Goal: Transaction & Acquisition: Purchase product/service

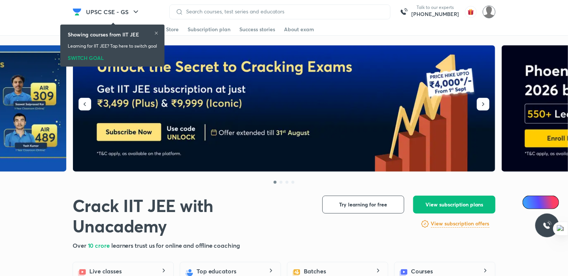
click at [490, 10] on img at bounding box center [489, 12] width 13 height 13
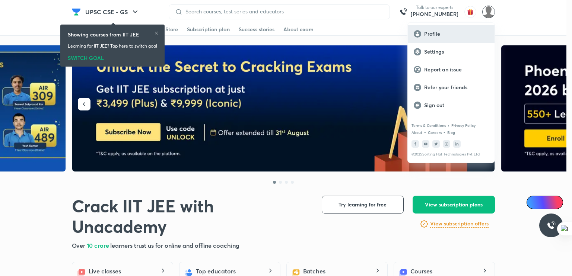
click at [433, 28] on div "Profile" at bounding box center [451, 34] width 87 height 18
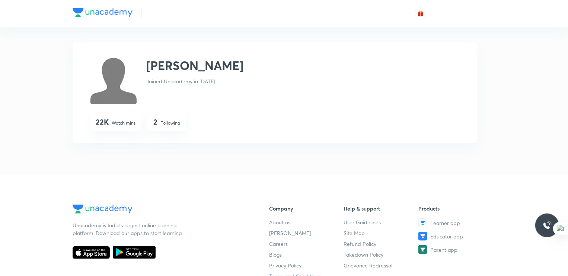
click at [432, 31] on div "[PERSON_NAME] [PERSON_NAME] Joined Unacademy in [DATE] 22K Watch mins 2 Followi…" at bounding box center [284, 93] width 423 height 133
click at [102, 123] on h4 "22K" at bounding box center [102, 122] width 13 height 9
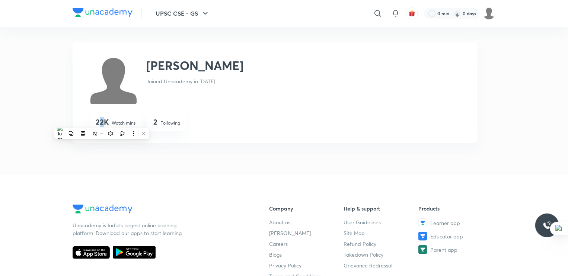
click at [102, 123] on h4 "22K" at bounding box center [102, 122] width 13 height 9
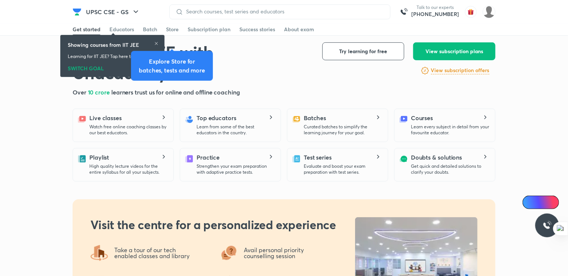
scroll to position [164, 0]
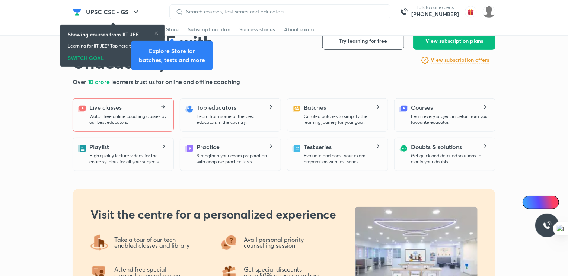
click at [162, 111] on div "Live classes Watch free online coaching classes by our best educators." at bounding box center [128, 114] width 78 height 22
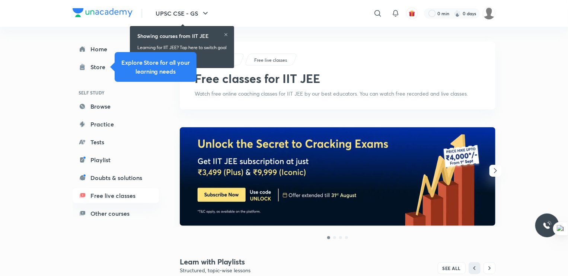
click at [226, 34] on icon at bounding box center [226, 34] width 3 height 3
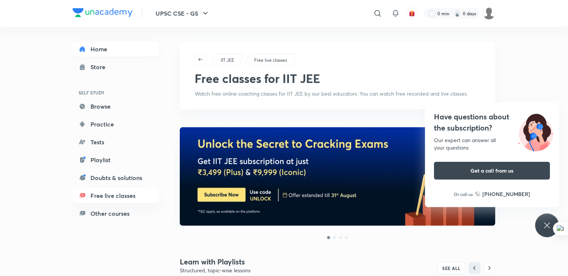
click at [110, 48] on link "Home" at bounding box center [116, 49] width 86 height 15
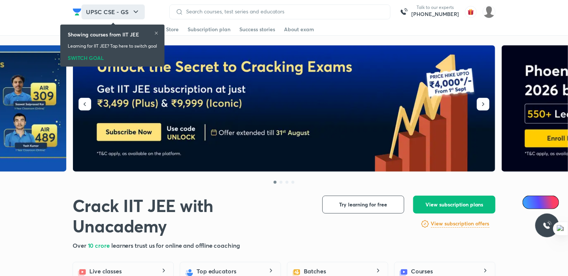
click at [114, 15] on button "UPSC CSE - GS" at bounding box center [113, 11] width 63 height 15
click at [135, 10] on icon "button" at bounding box center [135, 11] width 9 height 9
click at [135, 12] on icon "button" at bounding box center [136, 11] width 4 height 3
click at [96, 58] on div "SWITCH GOAL" at bounding box center [112, 57] width 89 height 8
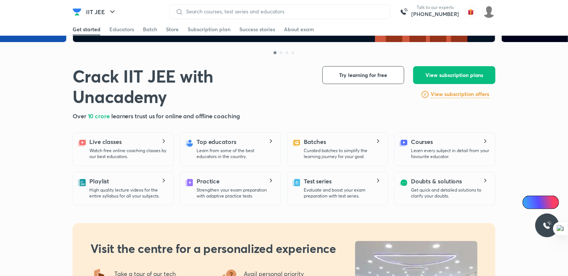
scroll to position [132, 0]
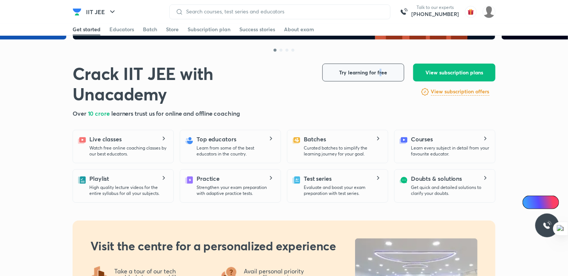
click at [378, 80] on div "Try learning for free View subscription plans View subscription offers" at bounding box center [409, 80] width 173 height 33
click at [378, 80] on button "Try learning for free" at bounding box center [364, 73] width 82 height 18
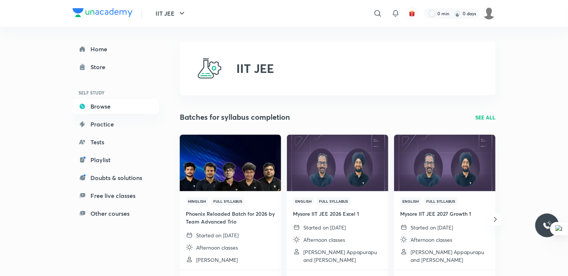
click at [241, 44] on div "IIT JEE" at bounding box center [338, 69] width 316 height 54
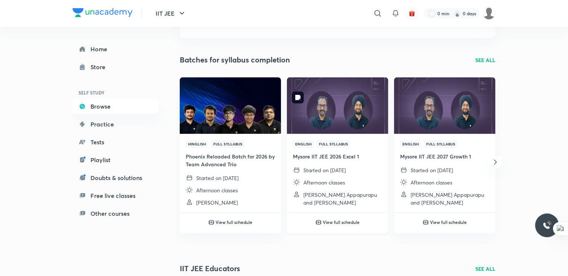
scroll to position [58, 0]
click at [92, 142] on link "Tests" at bounding box center [116, 142] width 86 height 15
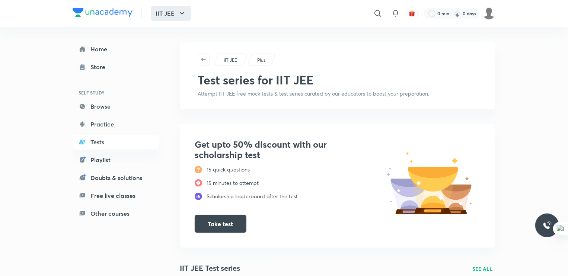
click at [176, 15] on button "IIT JEE" at bounding box center [171, 13] width 40 height 15
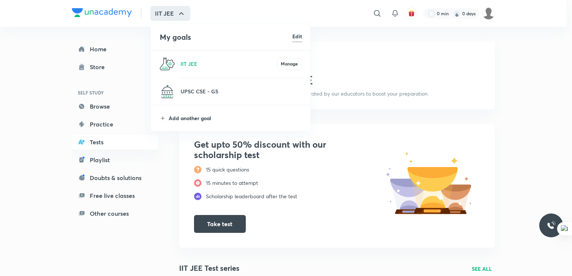
click at [187, 119] on p "Add another goal" at bounding box center [235, 118] width 133 height 8
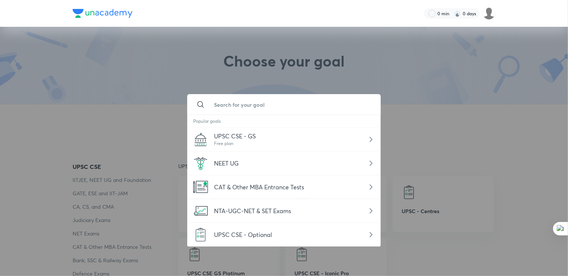
click at [240, 108] on input "text" at bounding box center [291, 105] width 167 height 20
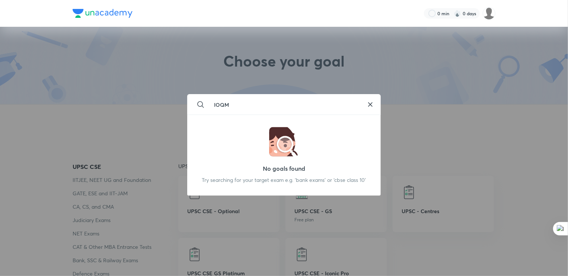
type input "IOQM"
click at [369, 104] on icon at bounding box center [370, 104] width 9 height 9
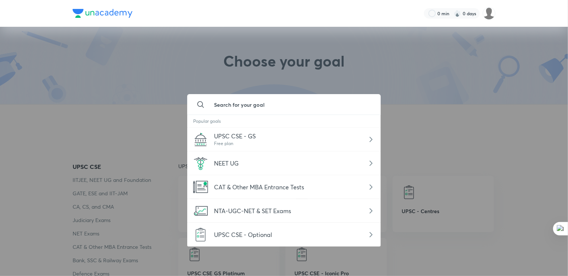
click at [329, 83] on div at bounding box center [284, 138] width 568 height 276
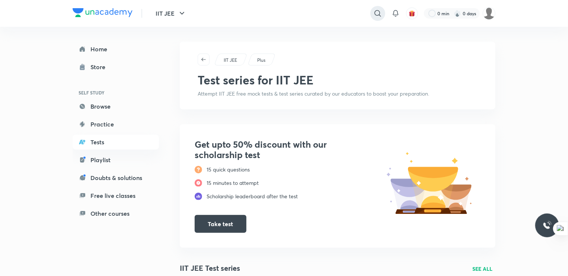
drag, startPoint x: 369, startPoint y: 15, endPoint x: 375, endPoint y: 13, distance: 5.5
click at [375, 13] on div "​" at bounding box center [316, 13] width 137 height 18
click at [375, 13] on icon at bounding box center [378, 13] width 6 height 6
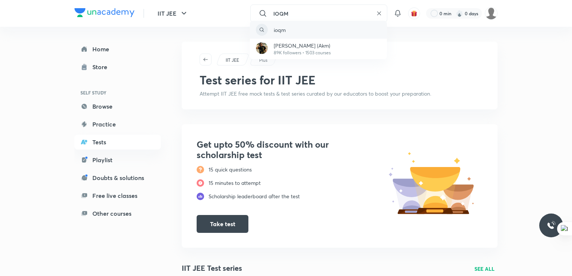
type input "IOQM"
click at [280, 31] on p "ioqm" at bounding box center [280, 30] width 12 height 8
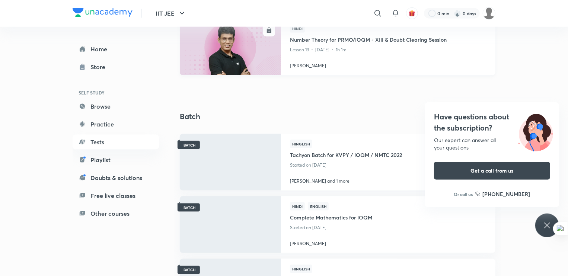
scroll to position [468, 0]
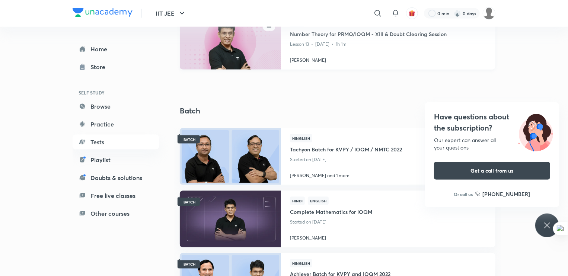
click at [287, 98] on div "Showing results for "ioqm" Course SEE ALL ENROLL Hindi Mathematics 30 Days: Num…" at bounding box center [338, 24] width 316 height 855
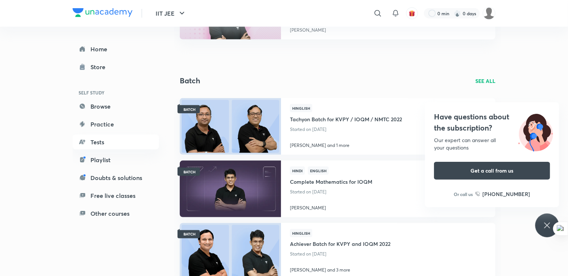
scroll to position [475, 0]
click at [212, 189] on img at bounding box center [230, 189] width 103 height 58
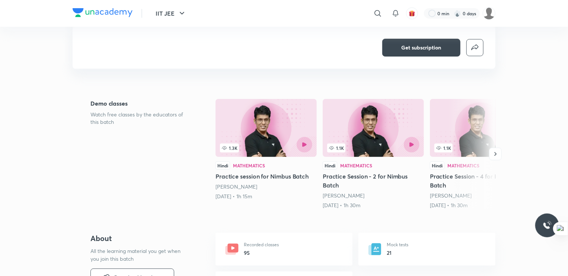
scroll to position [150, 0]
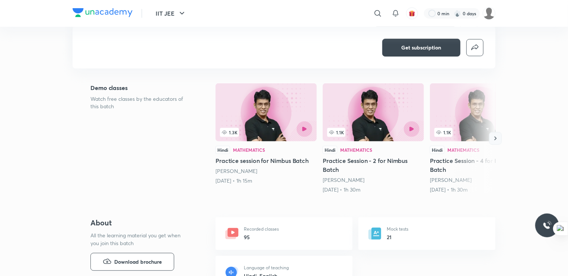
click at [496, 140] on icon "button" at bounding box center [495, 138] width 7 height 7
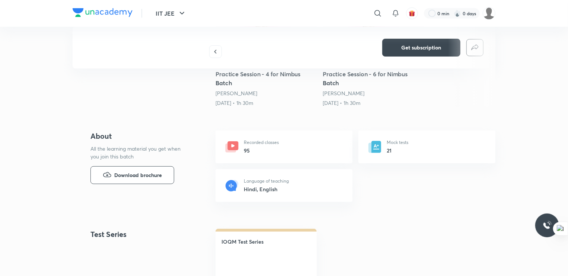
scroll to position [236, 0]
click at [251, 147] on h6 "95" at bounding box center [261, 151] width 35 height 8
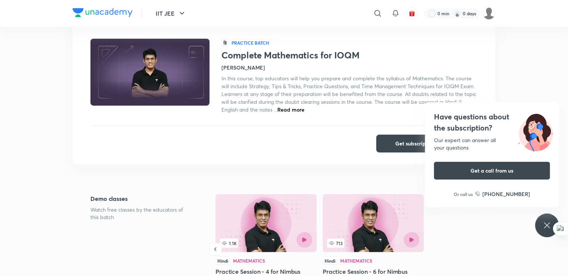
scroll to position [39, 0]
click at [393, 146] on button "Get subscription" at bounding box center [416, 144] width 78 height 18
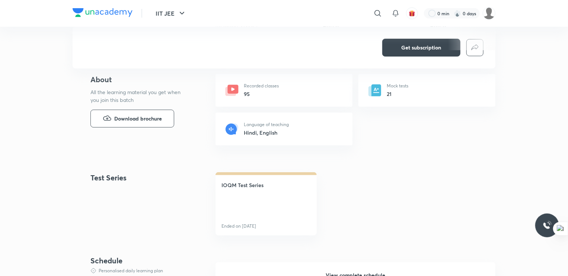
scroll to position [290, 0]
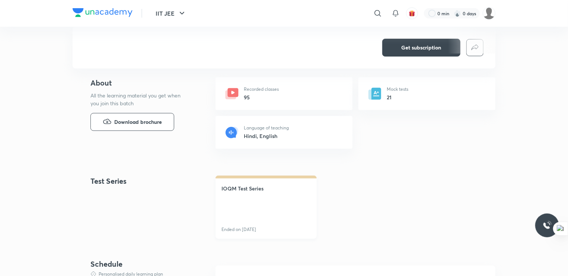
click at [238, 188] on h4 "IOQM Test Series" at bounding box center [243, 189] width 42 height 8
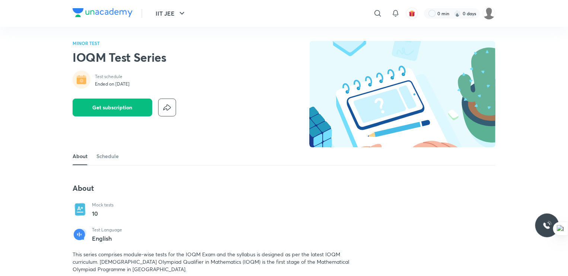
scroll to position [1, 0]
click at [133, 106] on button "Get subscription" at bounding box center [113, 107] width 80 height 18
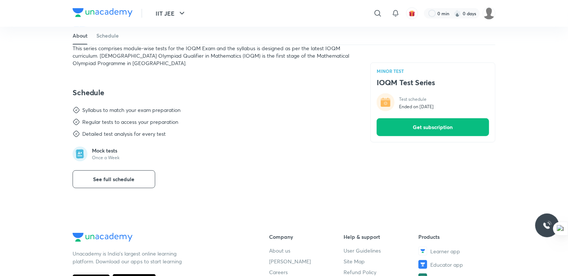
scroll to position [207, 0]
click at [110, 155] on p "Once a Week" at bounding box center [106, 158] width 28 height 6
click at [112, 172] on button "See full schedule" at bounding box center [114, 180] width 83 height 18
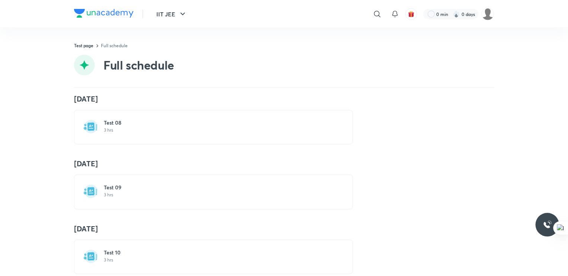
scroll to position [480, 0]
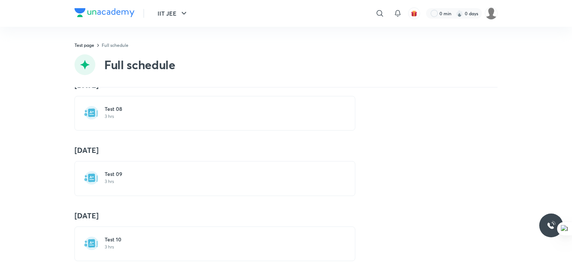
click at [89, 241] on img at bounding box center [91, 243] width 15 height 15
click at [120, 237] on h6 "Test 10" at bounding box center [219, 239] width 229 height 7
click at [85, 227] on div "Test 10 3 hrs" at bounding box center [214, 244] width 281 height 35
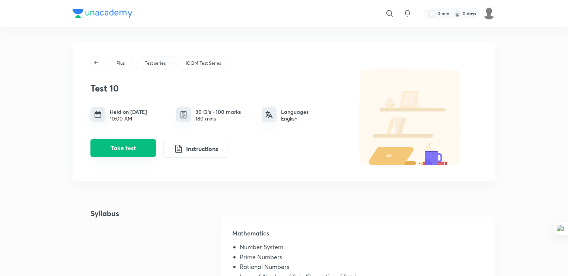
click at [140, 146] on button "Take test" at bounding box center [123, 148] width 66 height 18
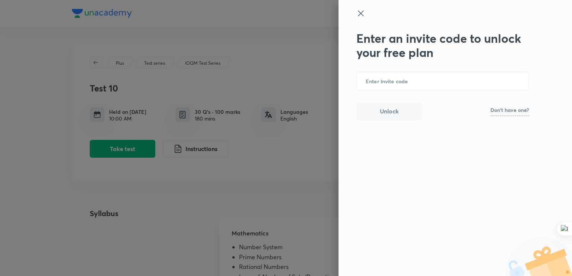
click at [502, 111] on p "Don't have one?" at bounding box center [509, 110] width 39 height 5
click at [501, 113] on b "UNACADEMY" at bounding box center [514, 111] width 29 height 6
click at [390, 86] on input "text" at bounding box center [443, 81] width 172 height 18
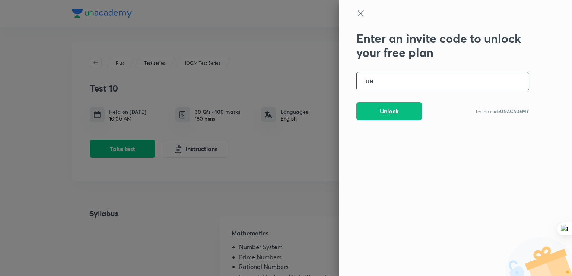
type input "U"
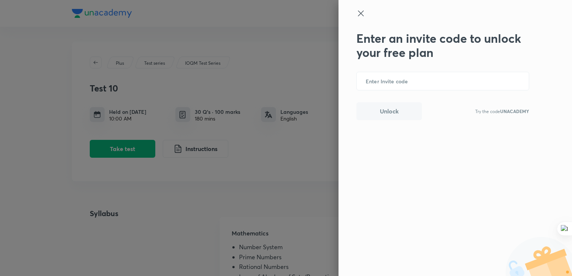
click at [363, 10] on icon at bounding box center [361, 13] width 6 height 6
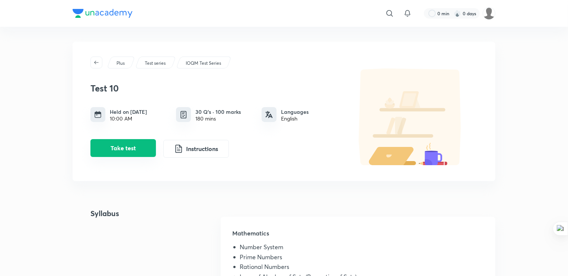
click at [134, 149] on button "Take test" at bounding box center [123, 148] width 66 height 18
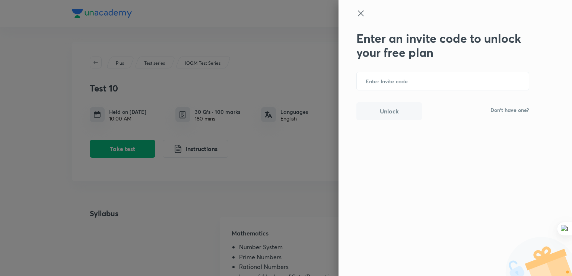
click at [197, 113] on div at bounding box center [286, 138] width 572 height 276
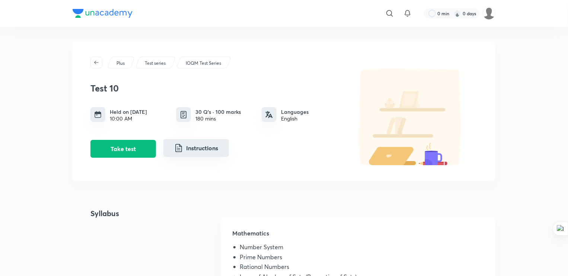
click at [188, 157] on button "Instructions" at bounding box center [196, 148] width 66 height 18
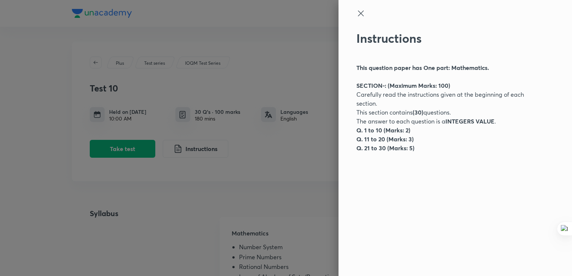
click at [362, 14] on icon at bounding box center [361, 13] width 6 height 6
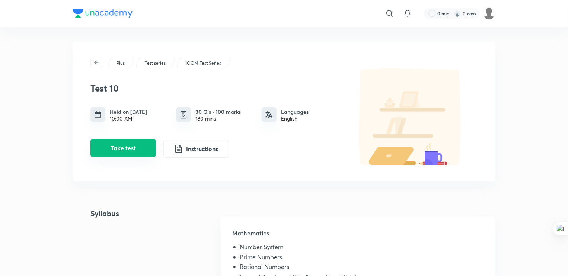
click at [147, 149] on button "Take test" at bounding box center [123, 148] width 66 height 18
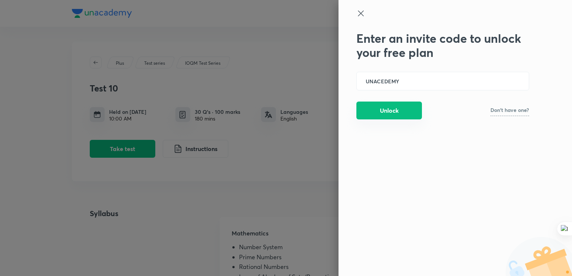
click at [408, 113] on button "Unlock" at bounding box center [389, 111] width 66 height 18
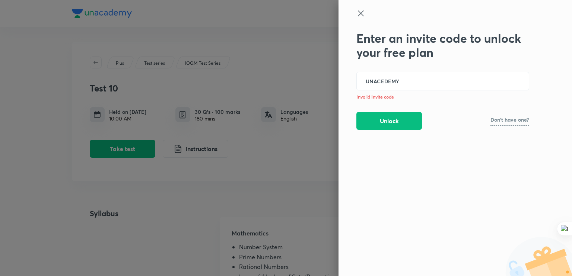
click at [505, 123] on p "Don't have one?" at bounding box center [509, 119] width 39 height 5
click at [382, 82] on input "UNACEDEMY" at bounding box center [443, 81] width 172 height 18
click at [383, 82] on input "UNACEDEMY" at bounding box center [443, 81] width 172 height 18
type input "UNACADEMY"
click at [392, 126] on button "Unlock" at bounding box center [389, 120] width 66 height 18
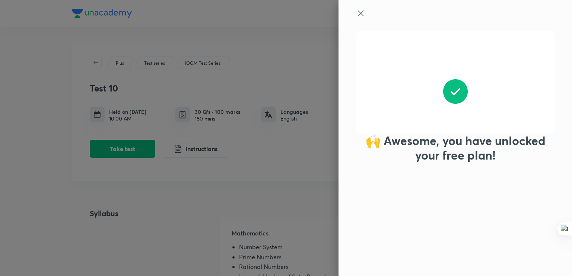
click at [436, 153] on h2 "🙌 Awesome, you have unlocked your free plan!" at bounding box center [455, 148] width 198 height 29
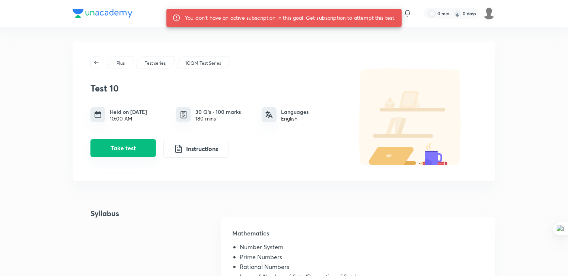
click at [122, 150] on button "Take test" at bounding box center [123, 148] width 66 height 18
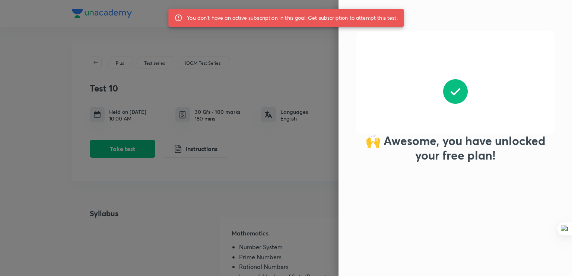
click at [466, 151] on h2 "🙌 Awesome, you have unlocked your free plan!" at bounding box center [455, 148] width 198 height 29
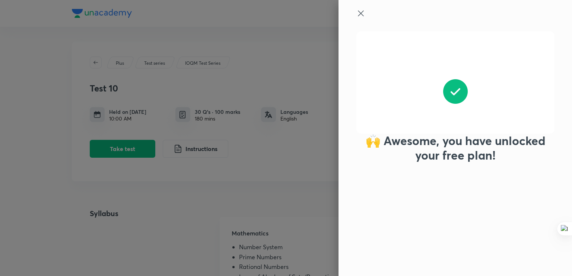
click at [239, 178] on div at bounding box center [286, 138] width 572 height 276
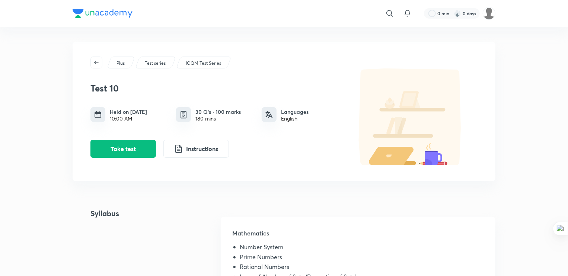
click at [357, 130] on img at bounding box center [411, 117] width 134 height 97
click at [416, 136] on img at bounding box center [411, 117] width 134 height 97
click at [109, 89] on h3 "Test 10" at bounding box center [215, 88] width 250 height 11
click at [141, 108] on h6 "Held on [DATE]" at bounding box center [128, 112] width 37 height 8
click at [132, 142] on button "Take test" at bounding box center [123, 148] width 66 height 18
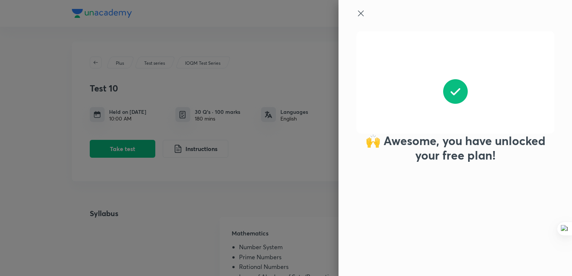
click at [360, 12] on icon at bounding box center [360, 13] width 9 height 9
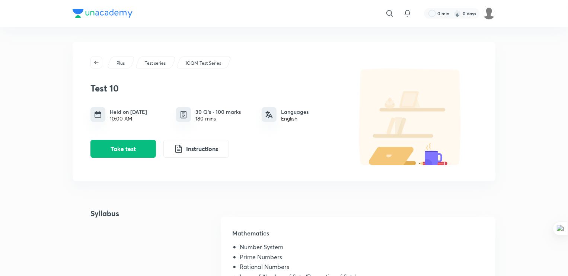
click at [197, 108] on h6 "30 Q’s · 100 marks" at bounding box center [218, 112] width 45 height 8
click at [132, 156] on button "Take test" at bounding box center [123, 148] width 66 height 18
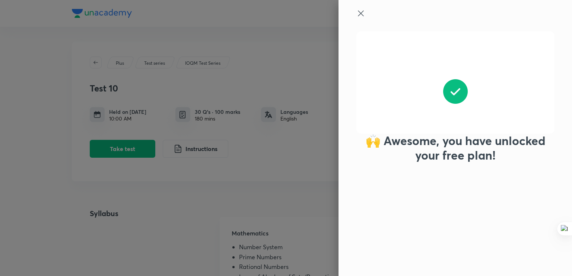
click at [360, 10] on icon at bounding box center [360, 13] width 9 height 9
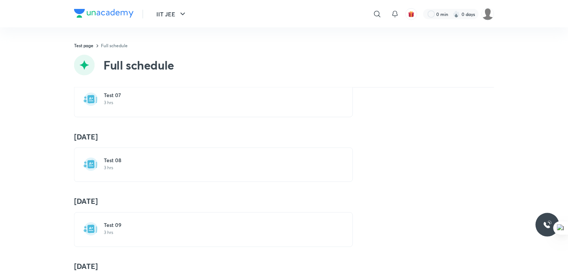
scroll to position [480, 0]
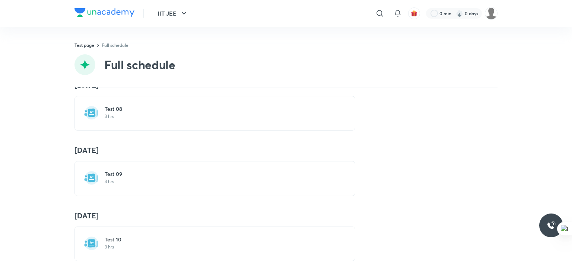
click at [119, 189] on div "Test 09 3 hrs" at bounding box center [214, 178] width 281 height 35
click at [105, 164] on div "Test 09 3 hrs" at bounding box center [214, 178] width 281 height 35
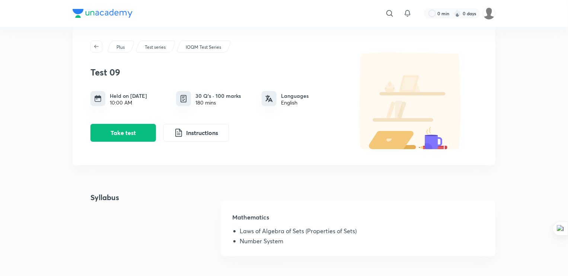
scroll to position [16, 0]
click at [124, 135] on button "Take test" at bounding box center [123, 133] width 66 height 18
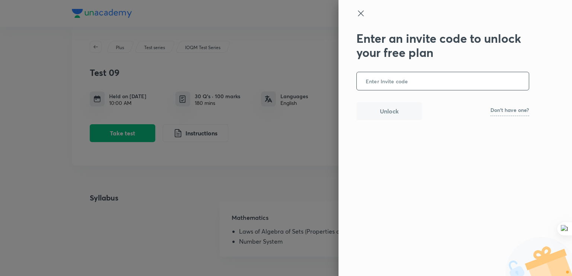
drag, startPoint x: 403, startPoint y: 85, endPoint x: 381, endPoint y: 82, distance: 22.5
click at [381, 82] on input "text" at bounding box center [443, 81] width 172 height 18
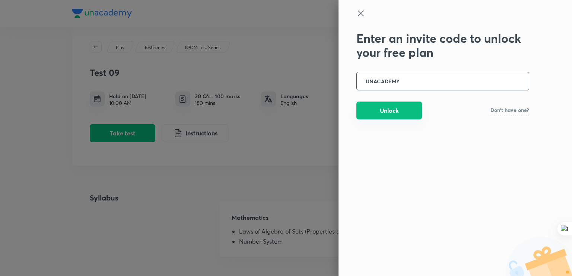
type input "UNACADEMY"
click at [380, 107] on button "Unlock" at bounding box center [389, 111] width 66 height 18
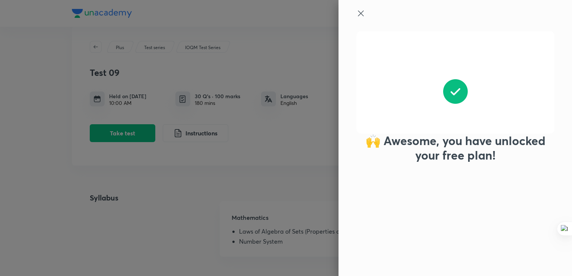
click at [357, 8] on div "🙌 Awesome, you have unlocked your free plan!" at bounding box center [456, 138] width 234 height 276
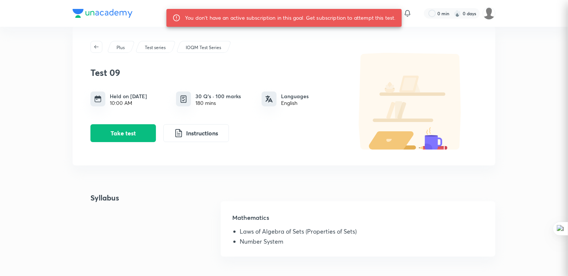
click at [364, 19] on body "You don't have an active subscription in this goal. Get subscription to attempt…" at bounding box center [284, 256] width 568 height 544
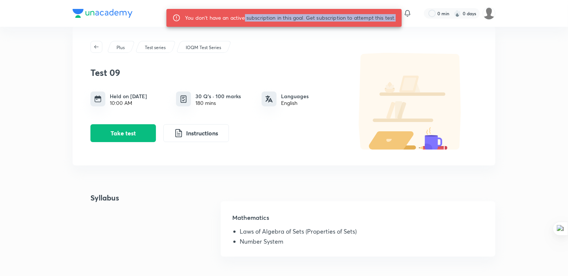
drag, startPoint x: 244, startPoint y: 16, endPoint x: 401, endPoint y: 16, distance: 157.9
click at [401, 16] on div "You don't have an active subscription in this goal. Get subscription to attempt…" at bounding box center [283, 18] width 235 height 18
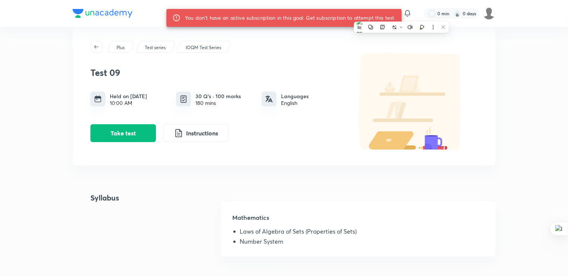
click at [436, 48] on div "Plus Test series IOQM Test Series" at bounding box center [283, 47] width 387 height 12
click at [173, 15] on icon at bounding box center [176, 18] width 8 height 8
click at [128, 45] on div "Plus" at bounding box center [121, 47] width 28 height 12
click at [144, 45] on div "Test series" at bounding box center [155, 47] width 41 height 12
click at [194, 48] on p "IOQM Test Series" at bounding box center [203, 47] width 35 height 7
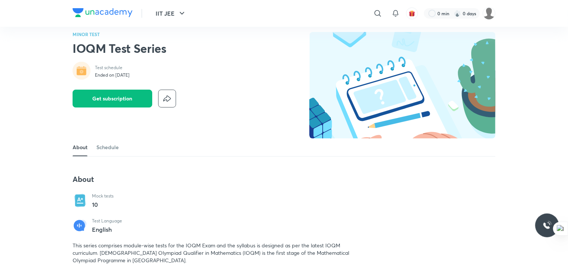
scroll to position [5, 0]
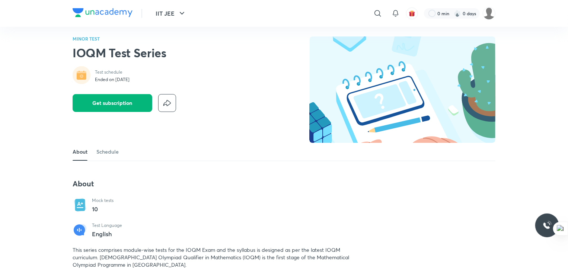
click at [126, 101] on span "Get subscription" at bounding box center [113, 102] width 40 height 7
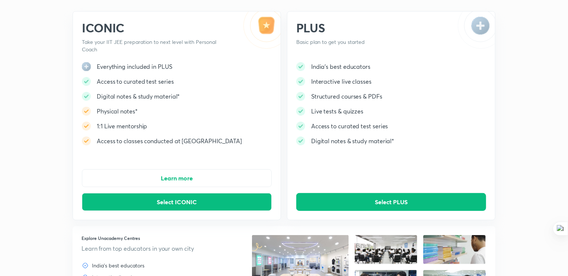
scroll to position [43, 0]
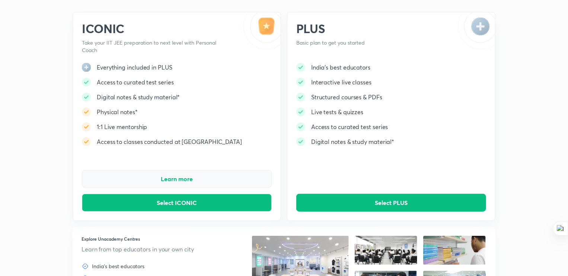
click at [178, 180] on span "Learn more" at bounding box center [177, 178] width 32 height 7
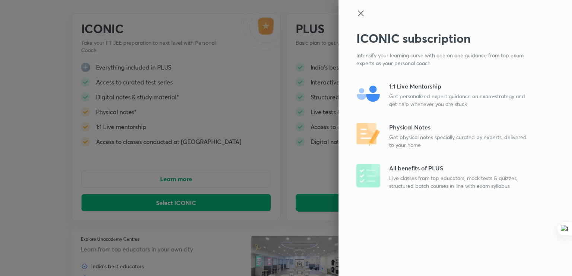
click at [366, 19] on div at bounding box center [442, 20] width 173 height 22
click at [361, 13] on icon at bounding box center [360, 13] width 9 height 9
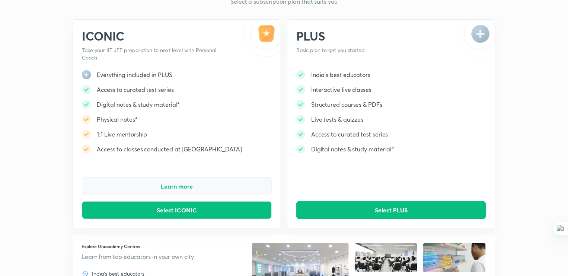
scroll to position [36, 0]
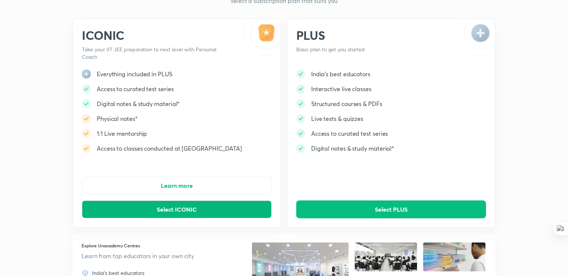
click at [222, 201] on button "Select ICONIC" at bounding box center [177, 210] width 190 height 18
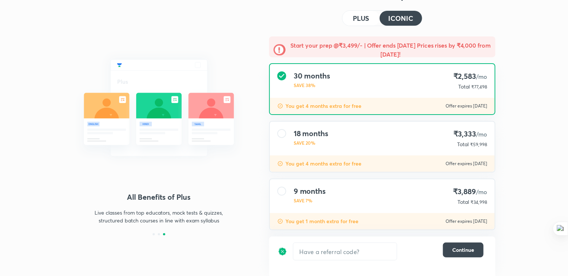
scroll to position [73, 0]
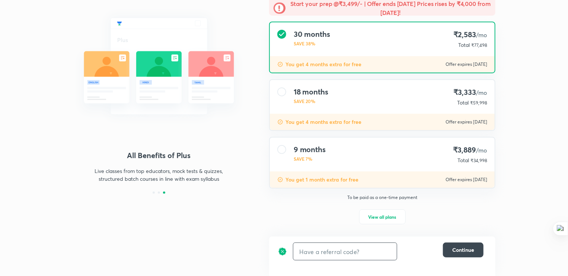
click at [322, 251] on input "text" at bounding box center [345, 252] width 104 height 18
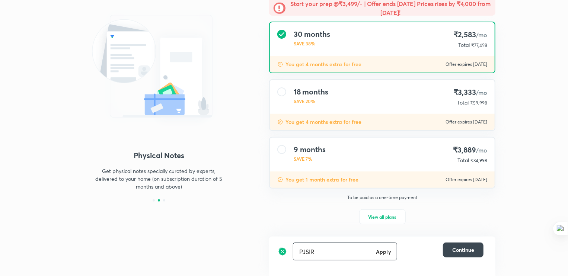
type input "PJSIR"
click at [386, 251] on h6 "Apply" at bounding box center [383, 252] width 15 height 8
click at [386, 251] on icon at bounding box center [386, 251] width 9 height 9
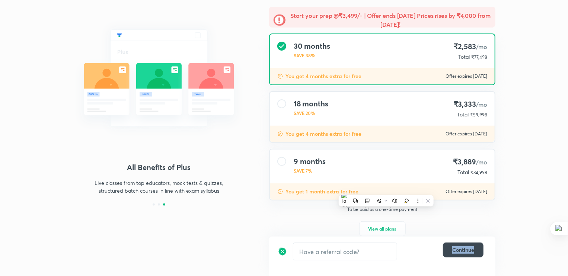
scroll to position [67, 0]
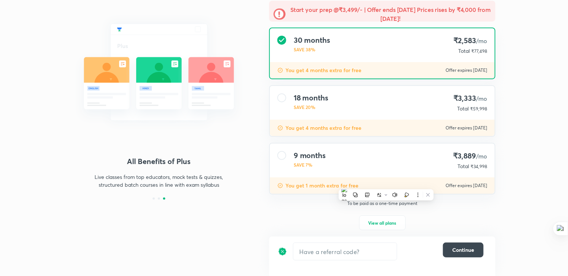
click at [294, 227] on div "To be paid as a one-time payment View all plans" at bounding box center [382, 220] width 238 height 39
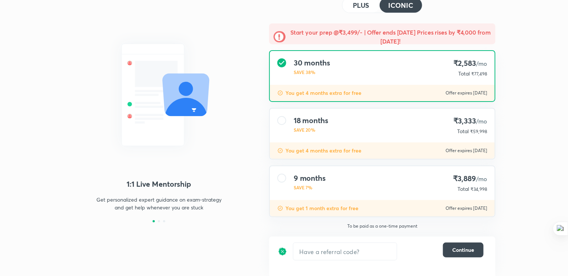
scroll to position [0, 0]
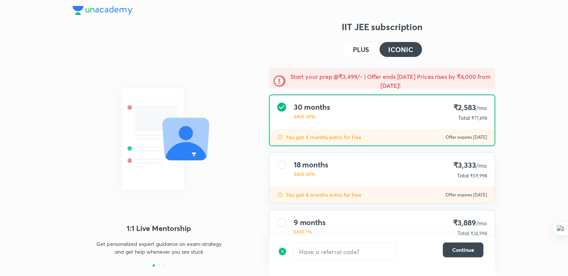
click at [357, 51] on h4 "PLUS" at bounding box center [361, 49] width 16 height 7
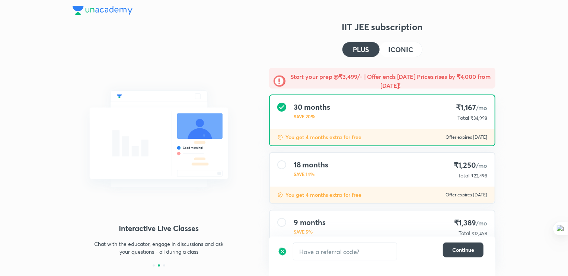
click at [411, 46] on h4 "ICONIC" at bounding box center [401, 49] width 25 height 7
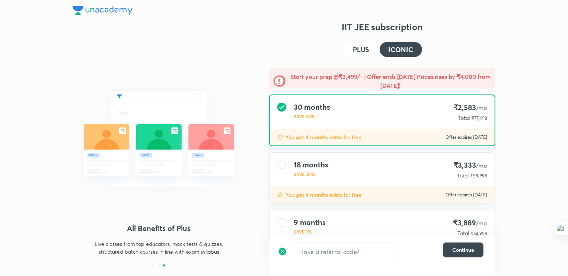
click at [369, 50] on h4 "PLUS" at bounding box center [361, 49] width 16 height 7
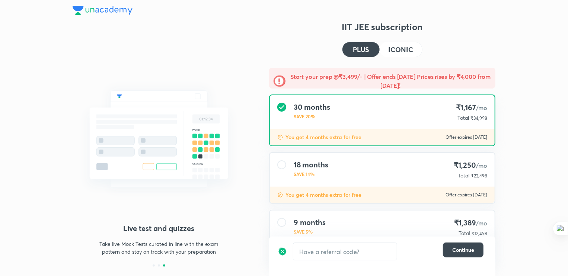
click at [398, 50] on h4 "ICONIC" at bounding box center [401, 49] width 25 height 7
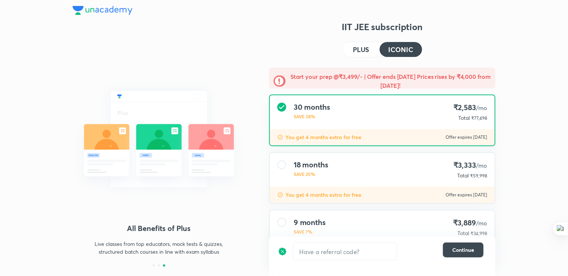
click at [350, 52] on button "PLUS" at bounding box center [361, 49] width 37 height 15
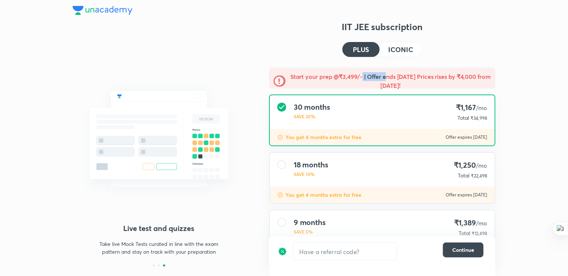
drag, startPoint x: 367, startPoint y: 78, endPoint x: 406, endPoint y: 73, distance: 39.5
click at [406, 73] on h5 "Start your prep @₹3,499/- | Offer ends [DATE] Prices rises by ₹4,000 from [DATE…" at bounding box center [390, 81] width 201 height 18
click at [435, 52] on div "IIT JEE subscription PLUS ICONIC Start your prep @₹3,499/- | Offer ends [DATE] …" at bounding box center [382, 185] width 226 height 329
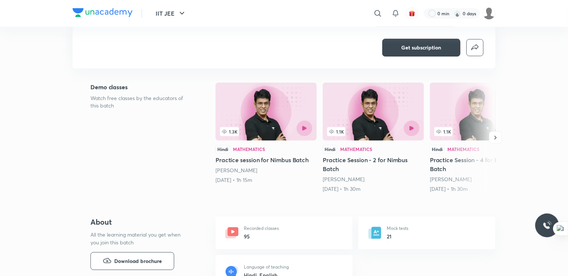
scroll to position [150, 0]
click at [303, 124] on button "button" at bounding box center [304, 128] width 17 height 17
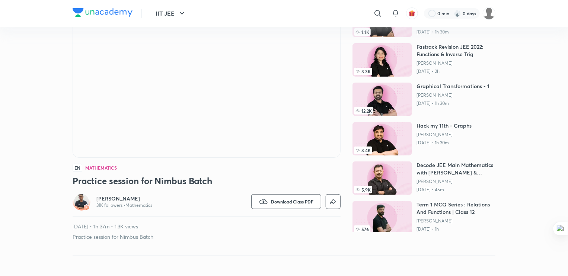
scroll to position [72, 0]
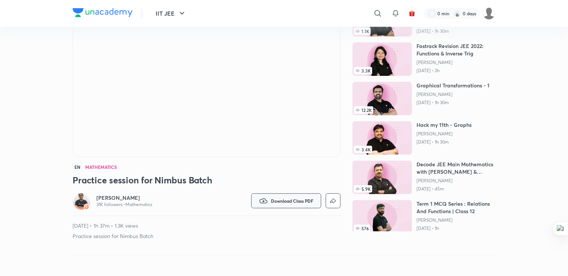
click at [278, 200] on span "Download Class PDF" at bounding box center [292, 201] width 42 height 6
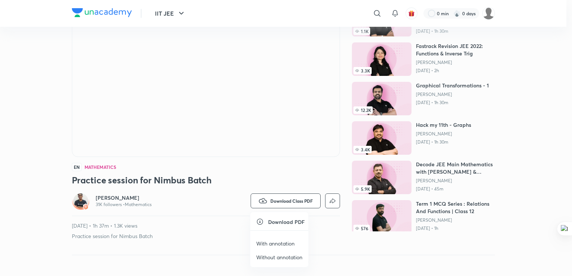
click at [277, 247] on p "With annotation" at bounding box center [275, 244] width 38 height 8
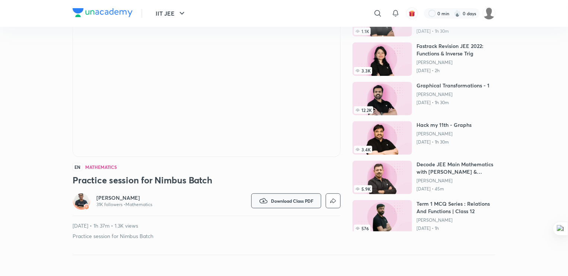
click at [289, 196] on button "Download Class PDF" at bounding box center [286, 201] width 70 height 15
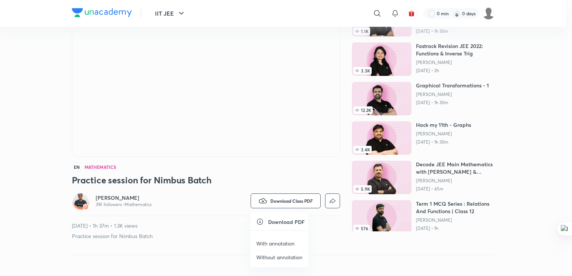
click at [275, 242] on p "With annotation" at bounding box center [275, 244] width 38 height 8
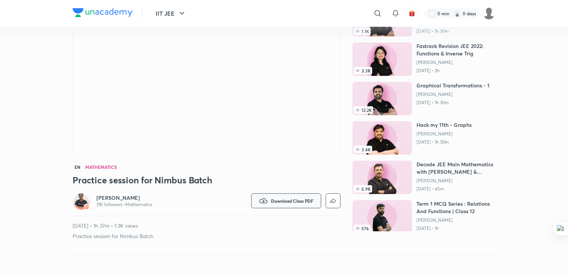
click at [292, 196] on button "Download Class PDF" at bounding box center [286, 201] width 70 height 15
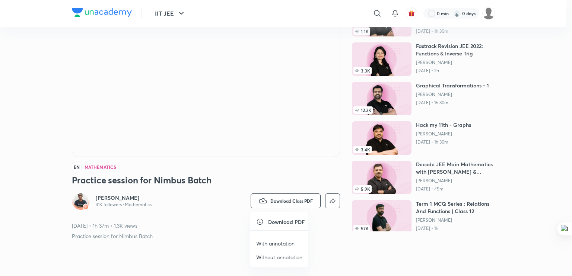
click at [277, 256] on p "Without annotation" at bounding box center [279, 258] width 46 height 8
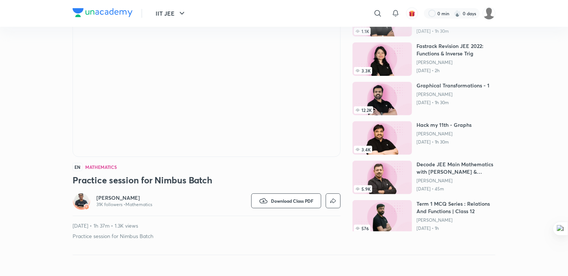
scroll to position [0, 0]
